Goal: Task Accomplishment & Management: Manage account settings

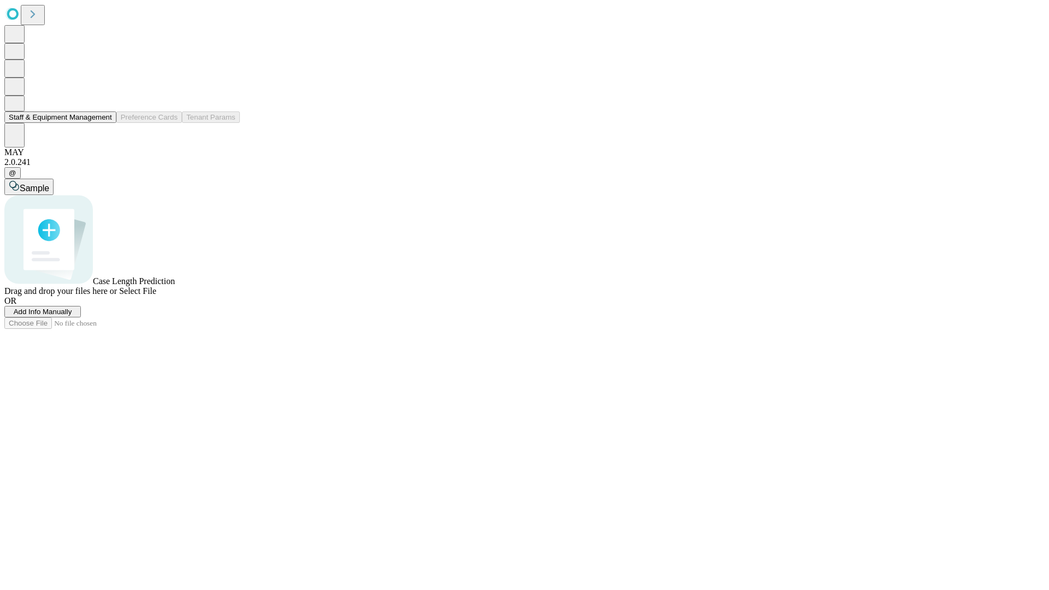
click at [104, 123] on button "Staff & Equipment Management" at bounding box center [60, 116] width 112 height 11
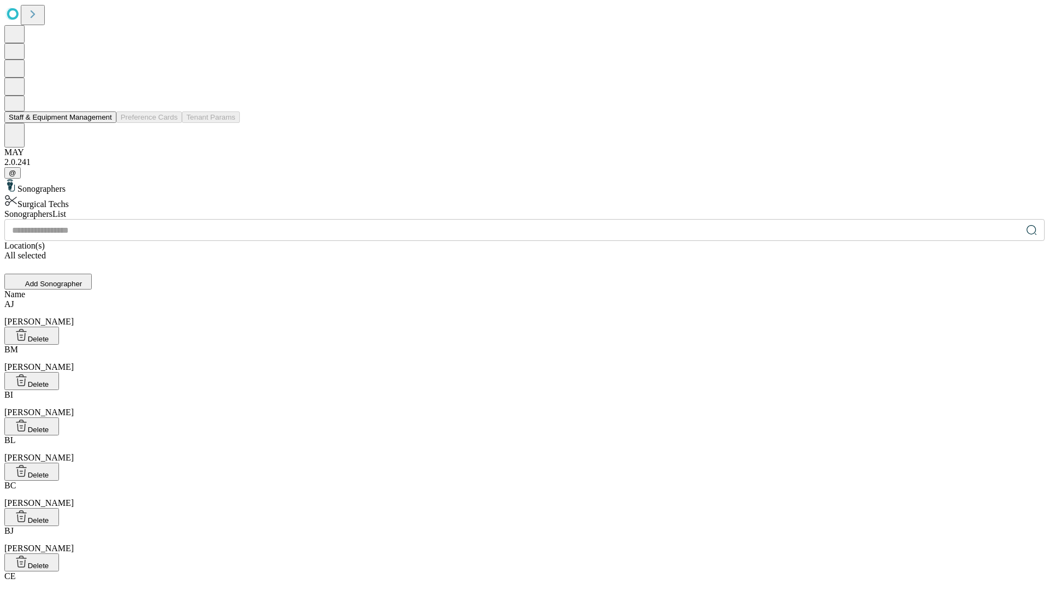
click at [104, 123] on button "Staff & Equipment Management" at bounding box center [60, 116] width 112 height 11
